Goal: Transaction & Acquisition: Purchase product/service

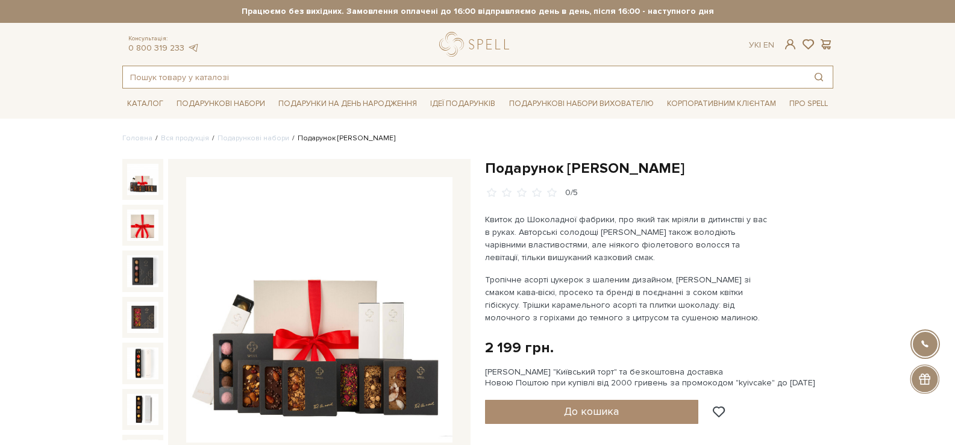
click at [365, 84] on input "text" at bounding box center [464, 77] width 682 height 22
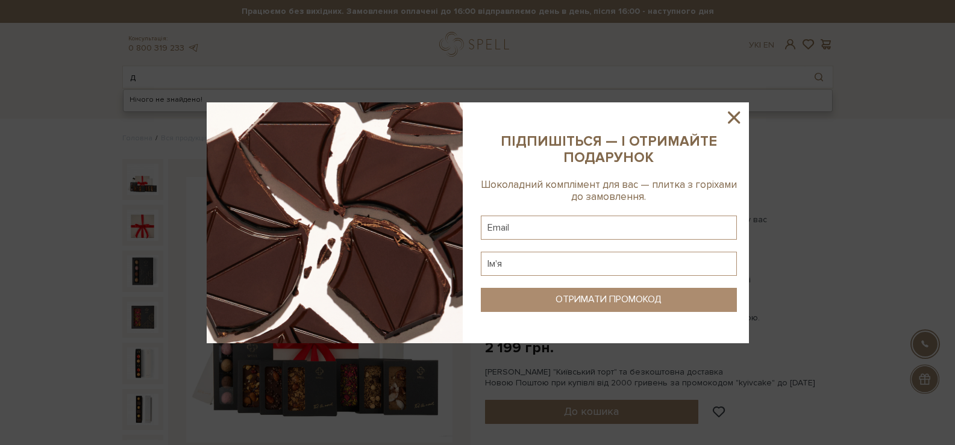
click at [738, 118] on icon at bounding box center [734, 117] width 20 height 20
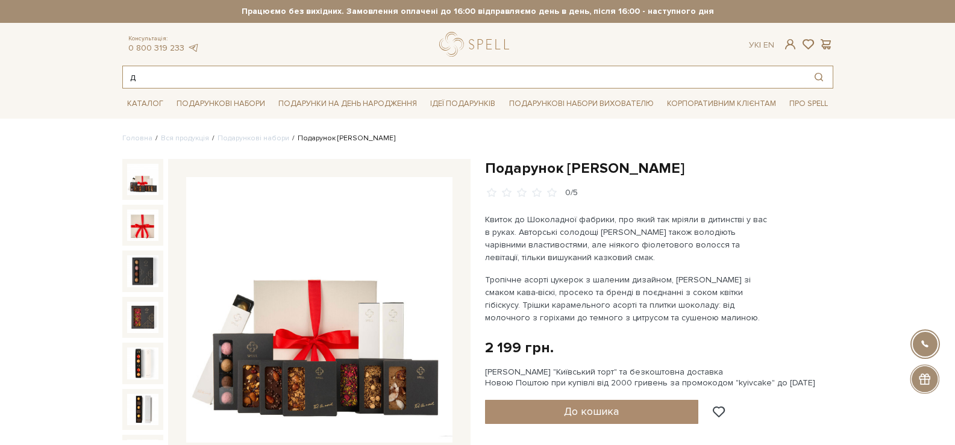
click at [271, 74] on input "д" at bounding box center [464, 77] width 682 height 22
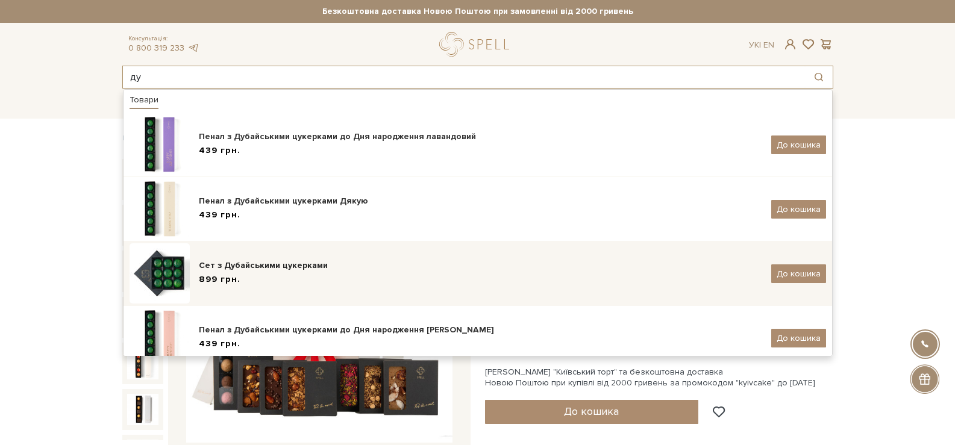
type input "ду"
click at [303, 280] on div "899 грн." at bounding box center [480, 280] width 563 height 13
